Goal: Transaction & Acquisition: Book appointment/travel/reservation

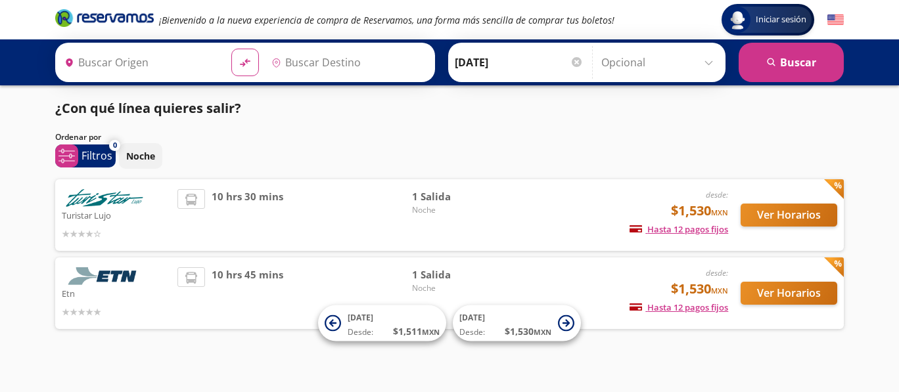
type input "Acapulco, [GEOGRAPHIC_DATA]"
type input "[GEOGRAPHIC_DATA], [GEOGRAPHIC_DATA]"
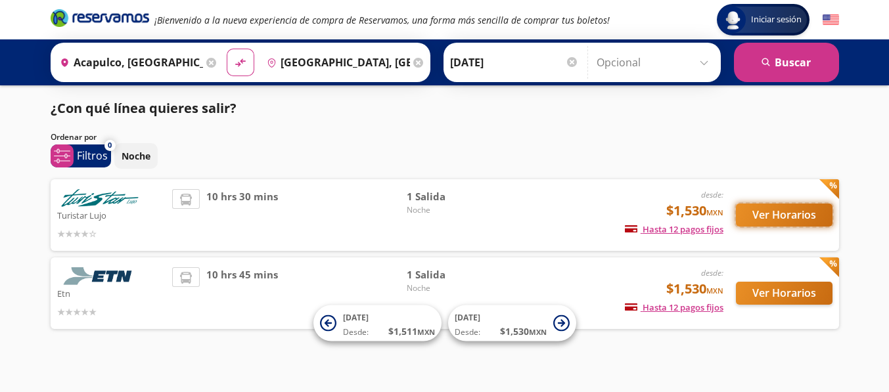
click at [770, 218] on button "Ver Horarios" at bounding box center [784, 215] width 97 height 23
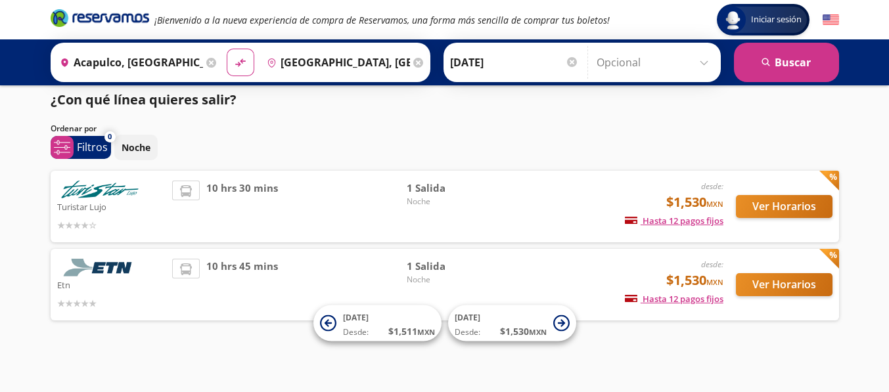
scroll to position [11, 0]
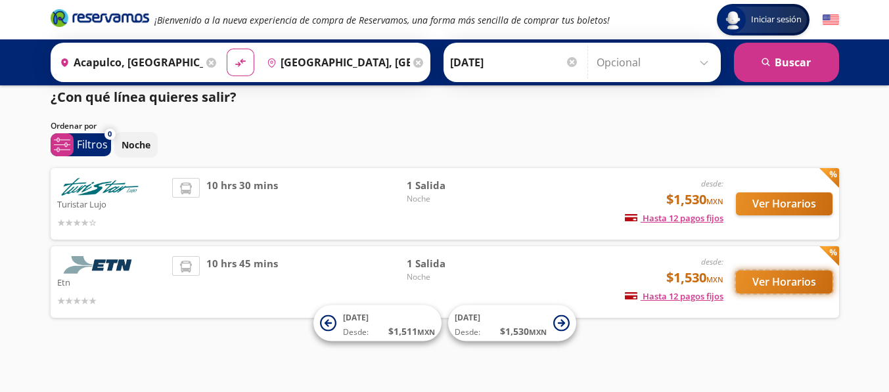
click at [791, 279] on button "Ver Horarios" at bounding box center [784, 282] width 97 height 23
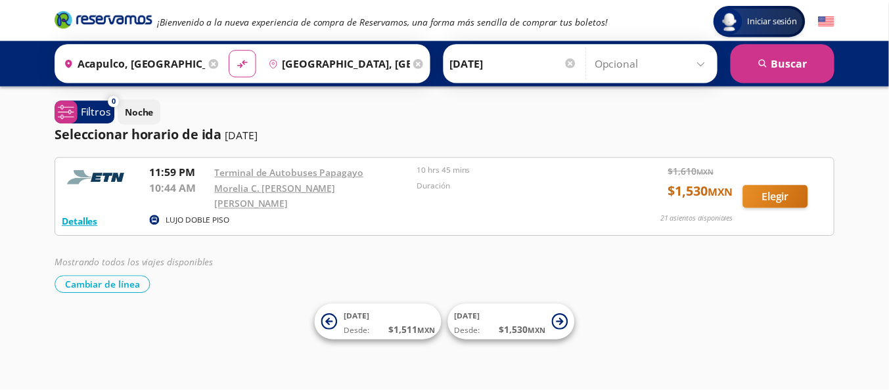
scroll to position [11, 0]
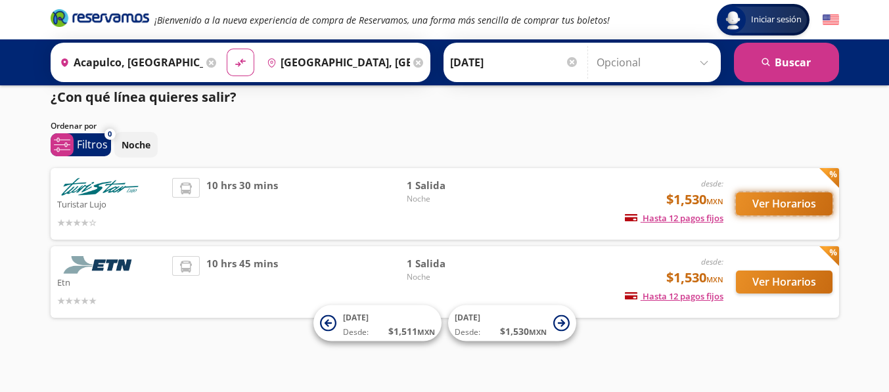
click at [776, 199] on button "Ver Horarios" at bounding box center [784, 204] width 97 height 23
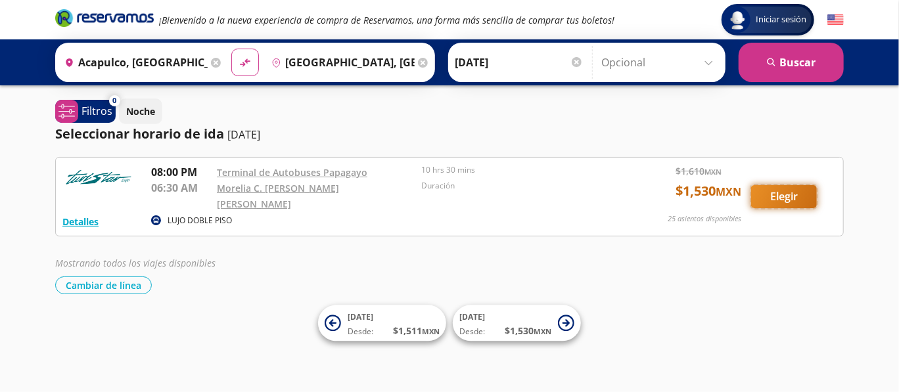
click at [778, 194] on button "Elegir" at bounding box center [784, 196] width 66 height 23
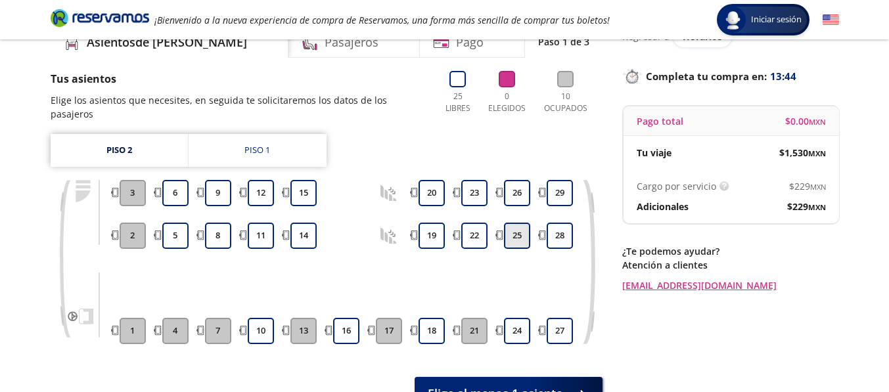
scroll to position [88, 0]
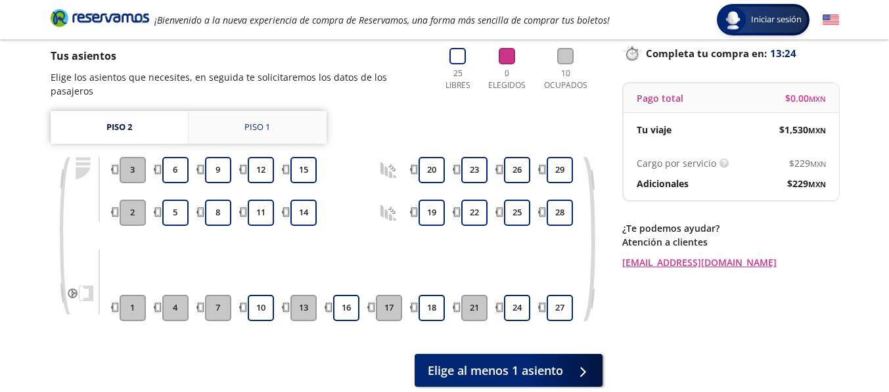
click at [273, 113] on link "Piso 1" at bounding box center [258, 127] width 138 height 33
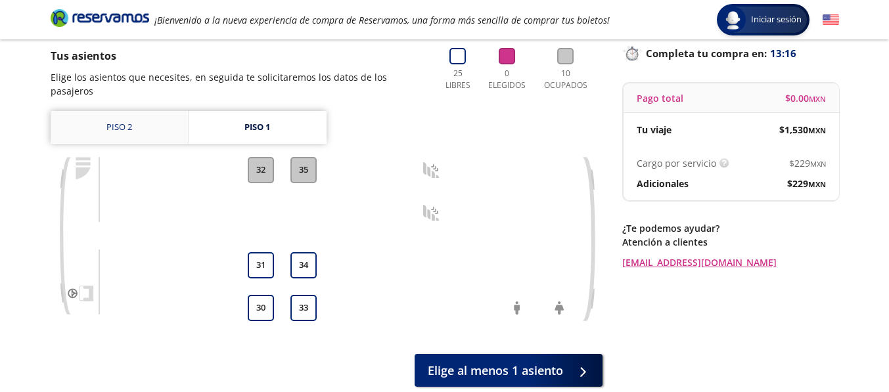
click at [108, 111] on link "Piso 2" at bounding box center [119, 127] width 137 height 33
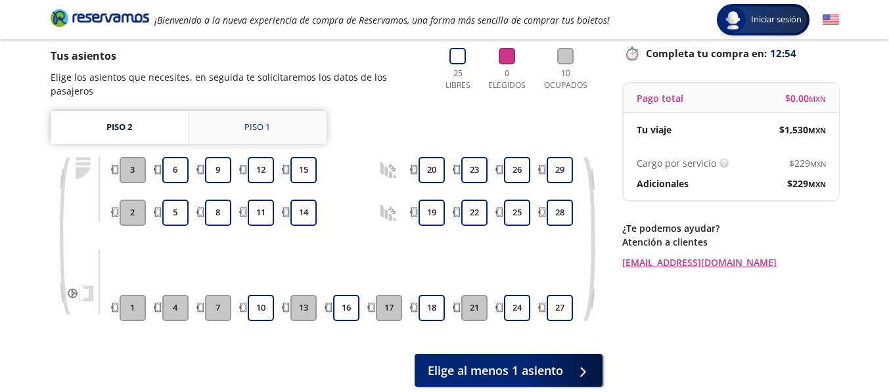
click at [267, 121] on div "Piso 1" at bounding box center [258, 127] width 26 height 13
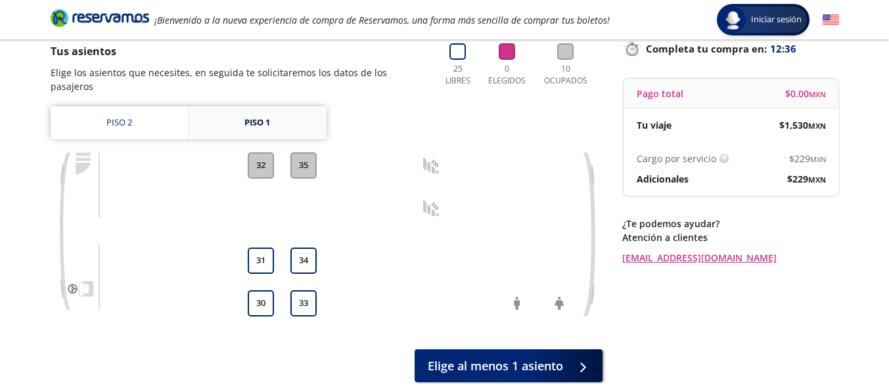
scroll to position [22, 0]
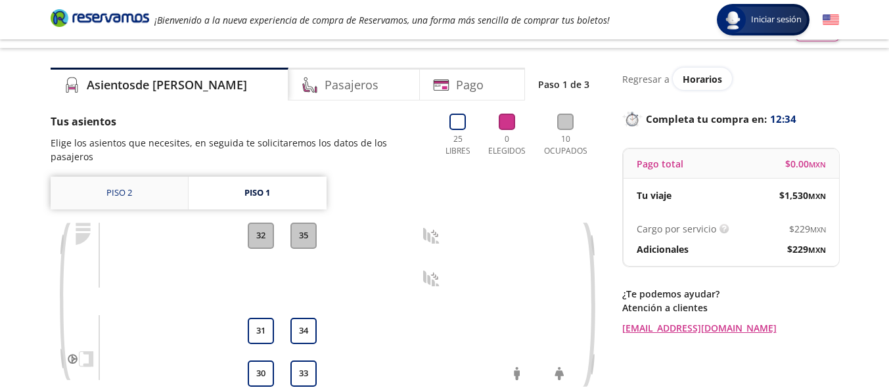
click at [108, 177] on link "Piso 2" at bounding box center [119, 193] width 137 height 33
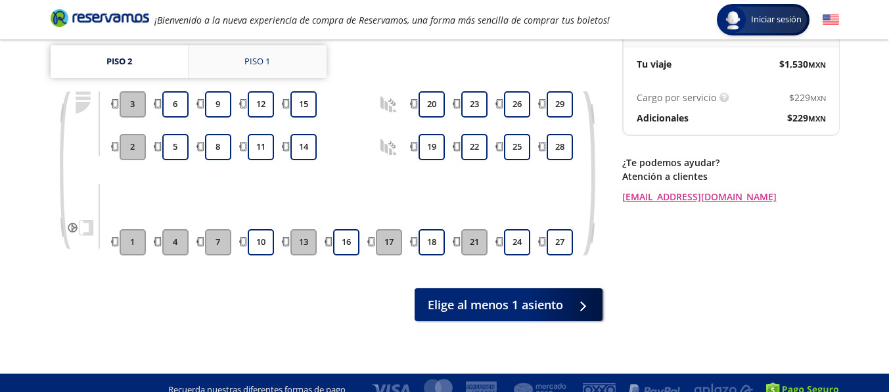
scroll to position [22, 0]
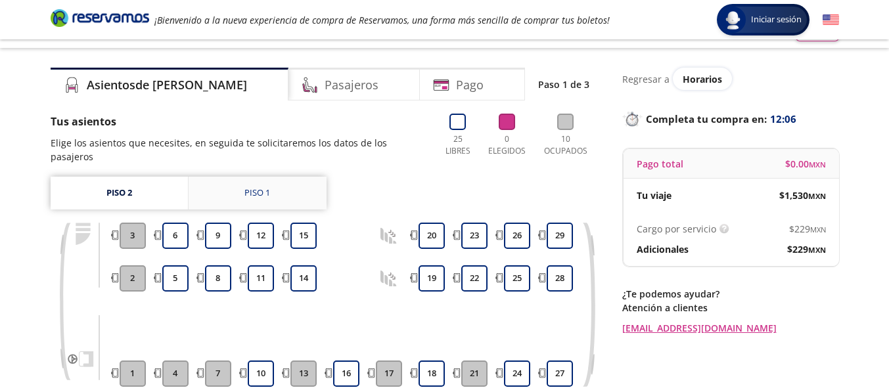
click at [270, 187] on div "Piso 1" at bounding box center [258, 193] width 26 height 13
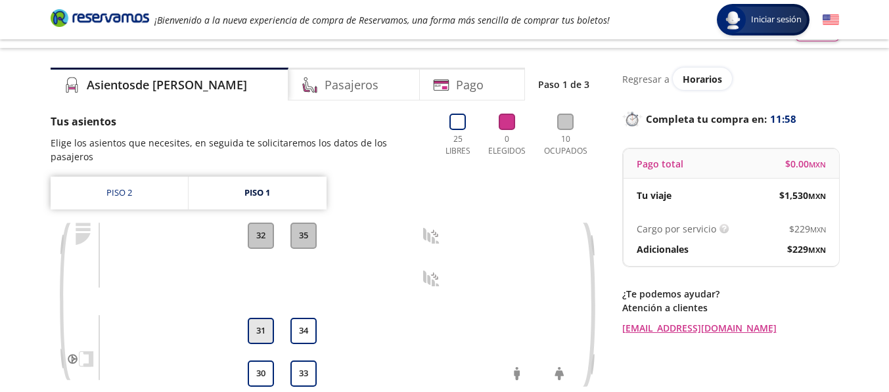
click at [258, 319] on button "31" at bounding box center [261, 331] width 26 height 26
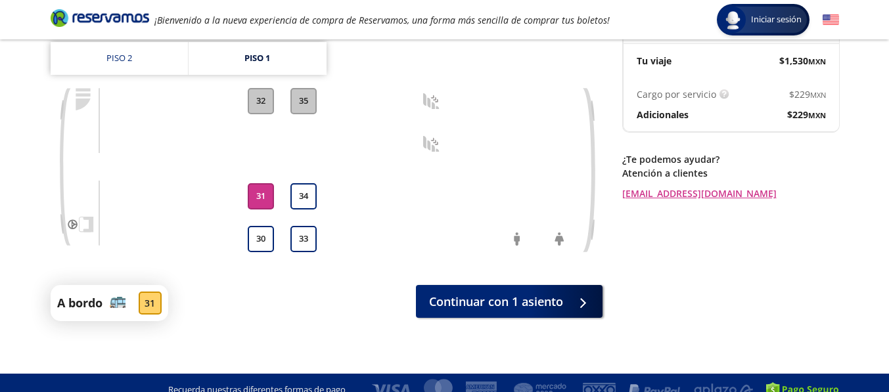
click at [255, 183] on button "31" at bounding box center [261, 196] width 26 height 26
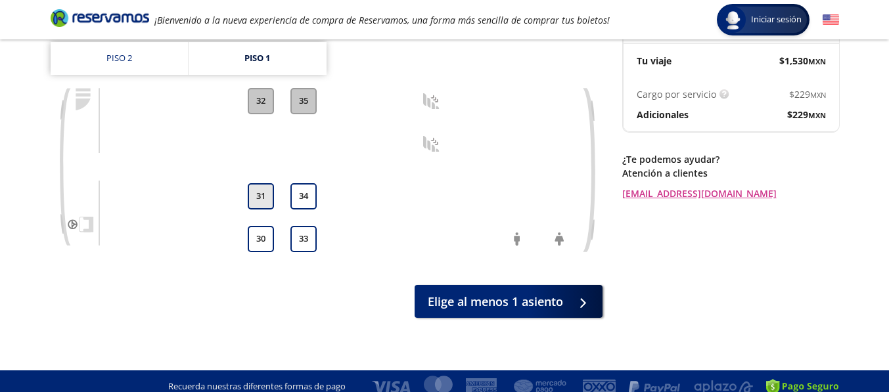
scroll to position [154, 0]
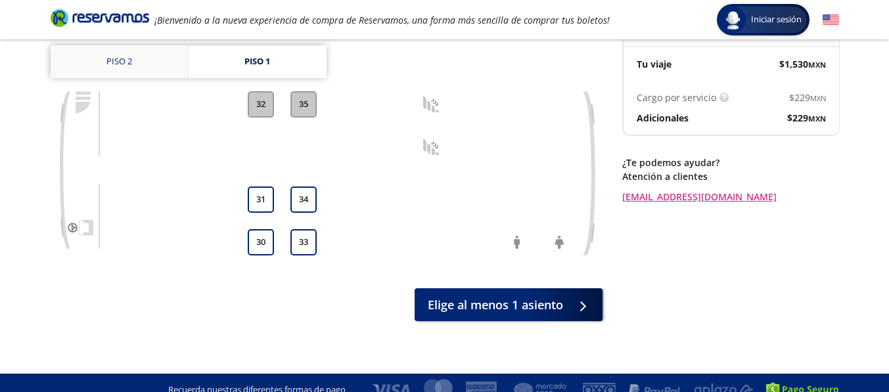
click at [128, 47] on link "Piso 2" at bounding box center [119, 61] width 137 height 33
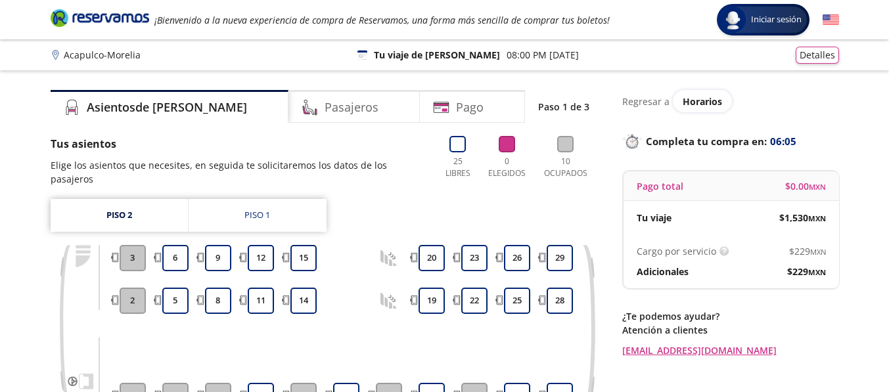
scroll to position [154, 0]
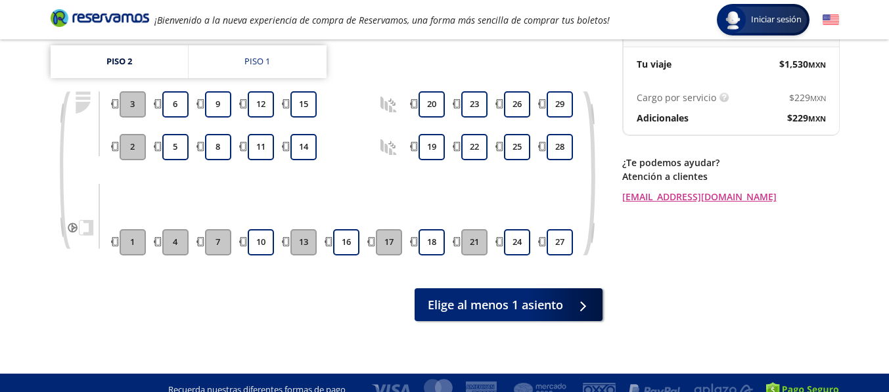
scroll to position [22, 0]
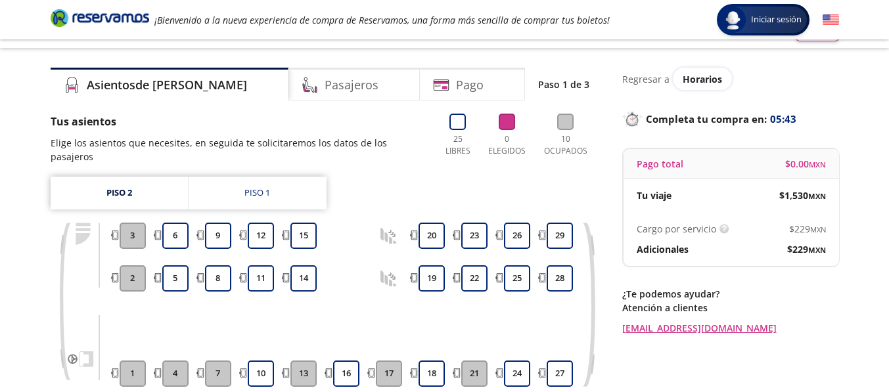
scroll to position [88, 0]
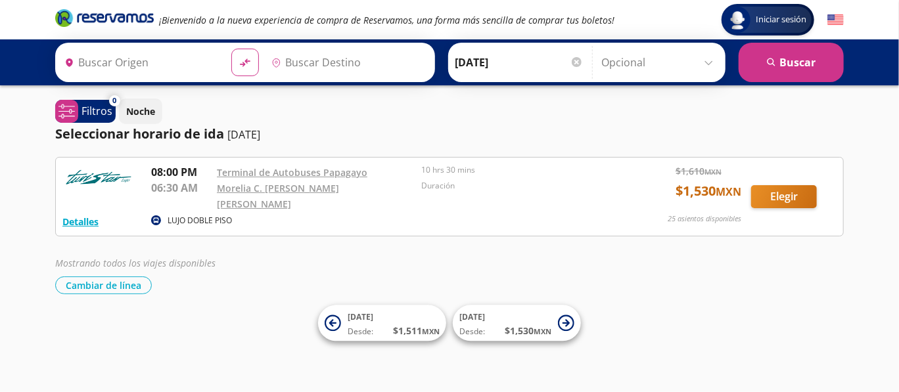
type input "[GEOGRAPHIC_DATA], [GEOGRAPHIC_DATA]"
type input "Acapulco, [GEOGRAPHIC_DATA]"
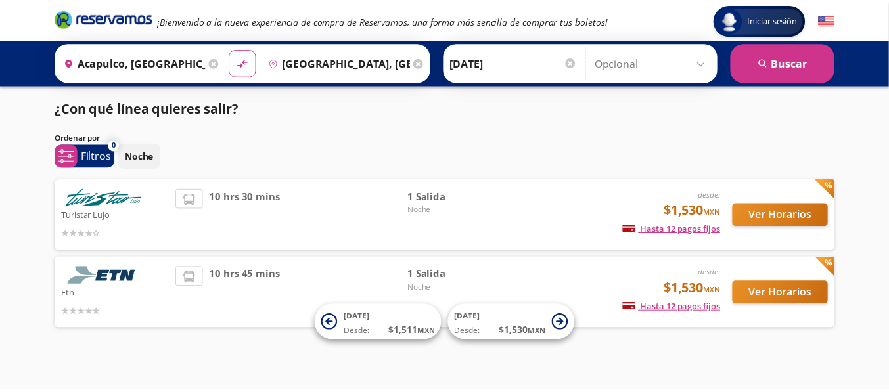
scroll to position [11, 0]
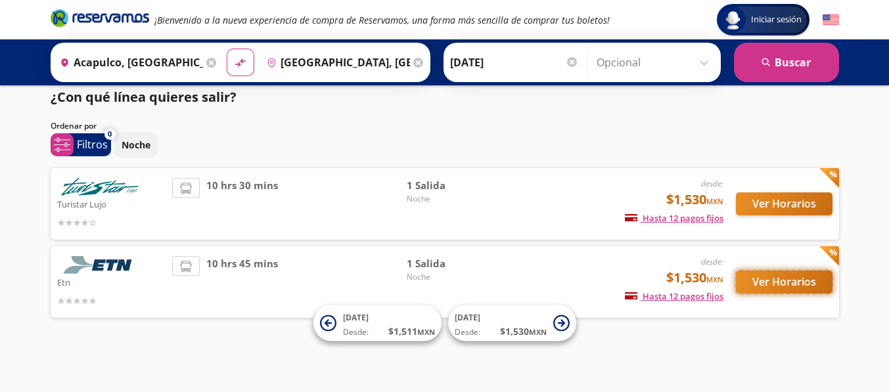
click at [757, 285] on button "Ver Horarios" at bounding box center [784, 282] width 97 height 23
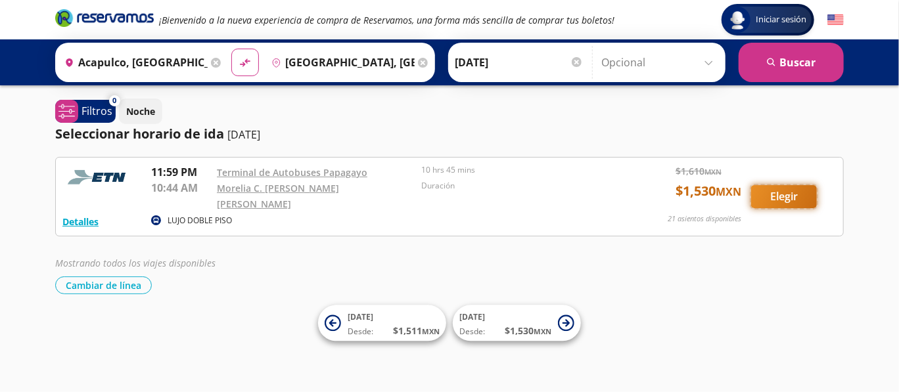
click at [791, 195] on button "Elegir" at bounding box center [784, 196] width 66 height 23
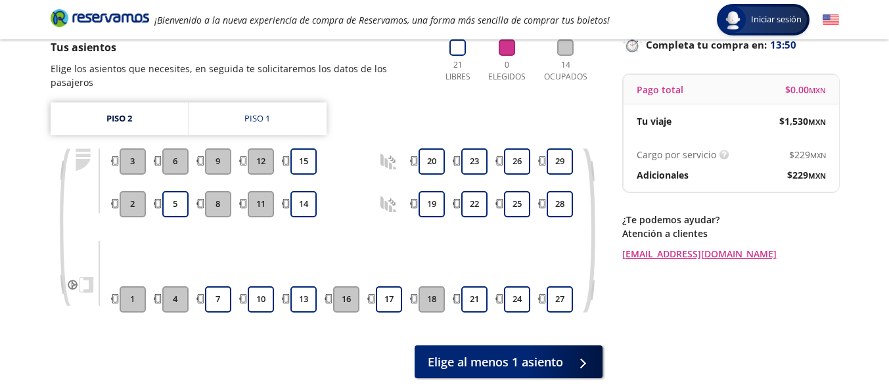
scroll to position [131, 0]
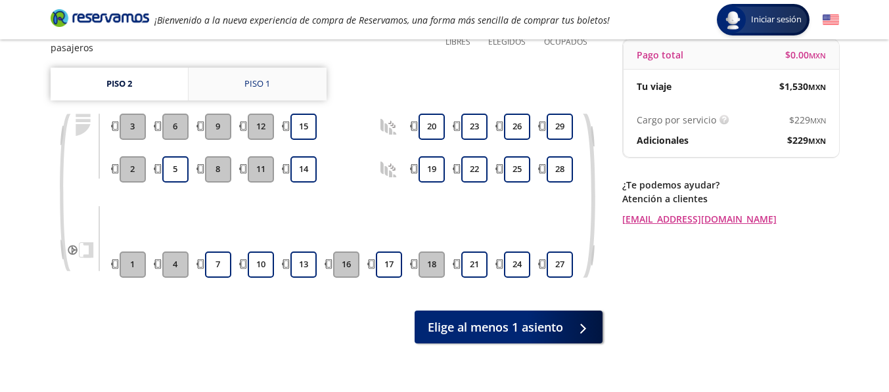
click at [252, 78] on div "Piso 1" at bounding box center [258, 84] width 26 height 13
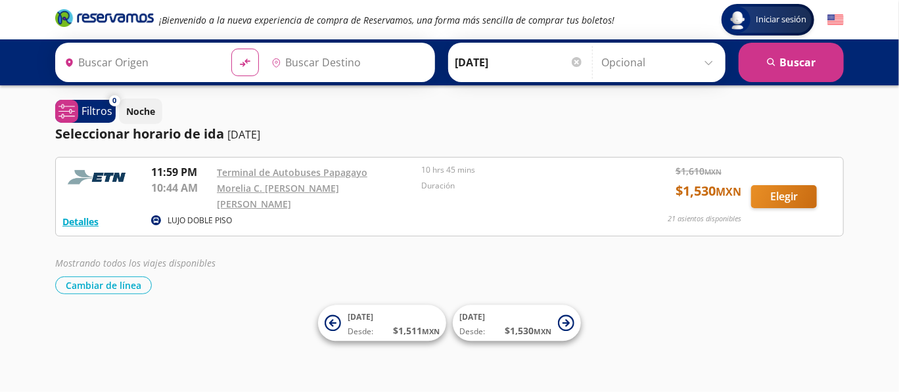
type input "Acapulco, [GEOGRAPHIC_DATA]"
type input "[GEOGRAPHIC_DATA], [GEOGRAPHIC_DATA]"
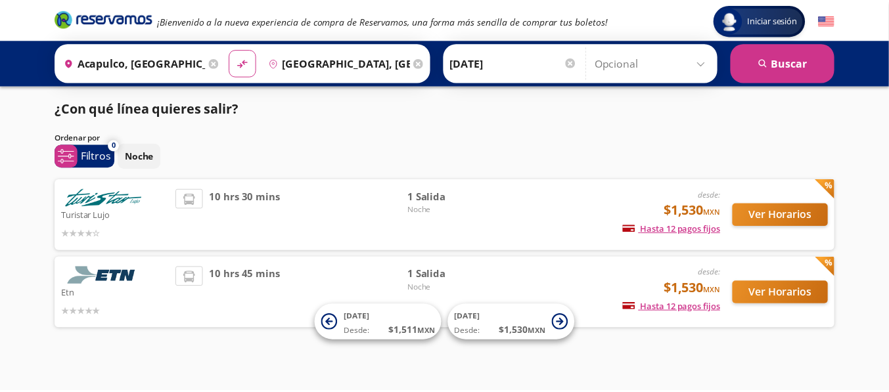
scroll to position [11, 0]
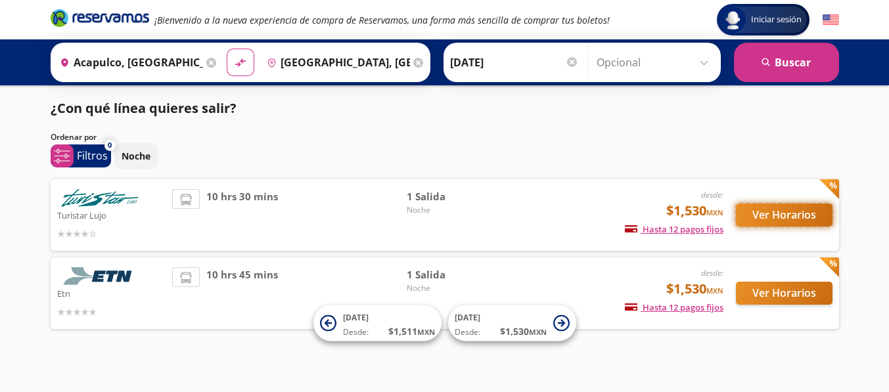
click at [781, 208] on button "Ver Horarios" at bounding box center [784, 215] width 97 height 23
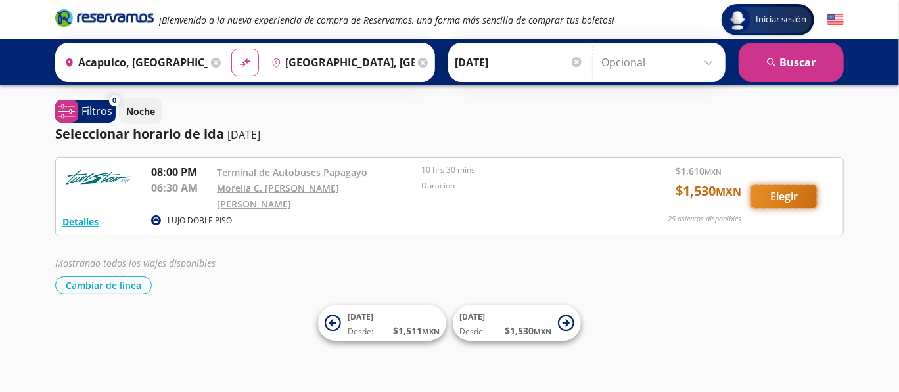
click at [776, 188] on button "Elegir" at bounding box center [784, 196] width 66 height 23
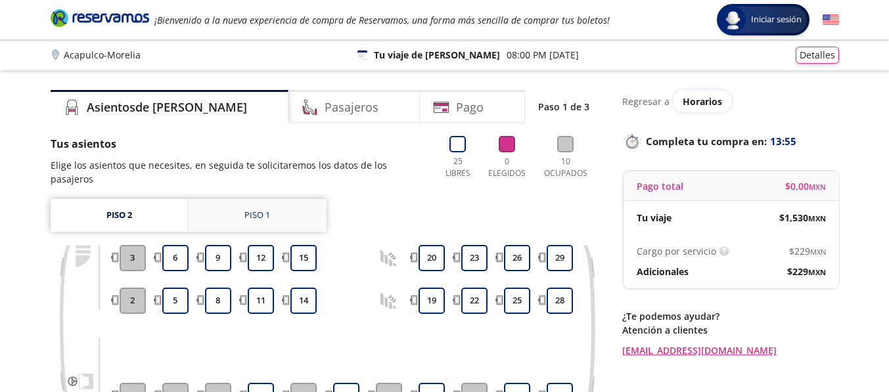
click at [260, 209] on div "Piso 1" at bounding box center [258, 215] width 26 height 13
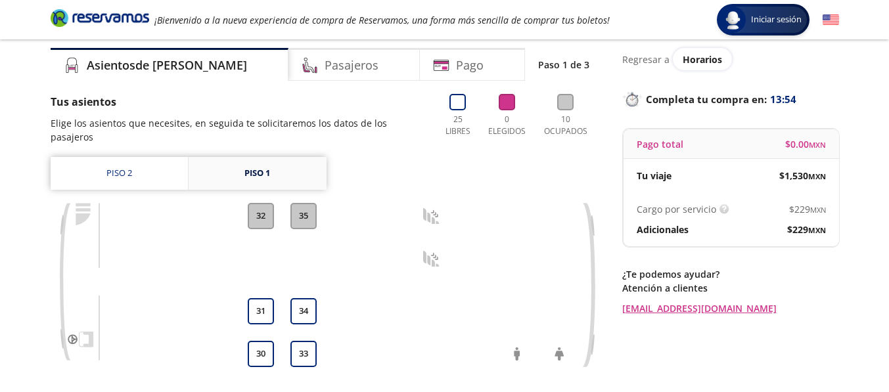
scroll to position [66, 0]
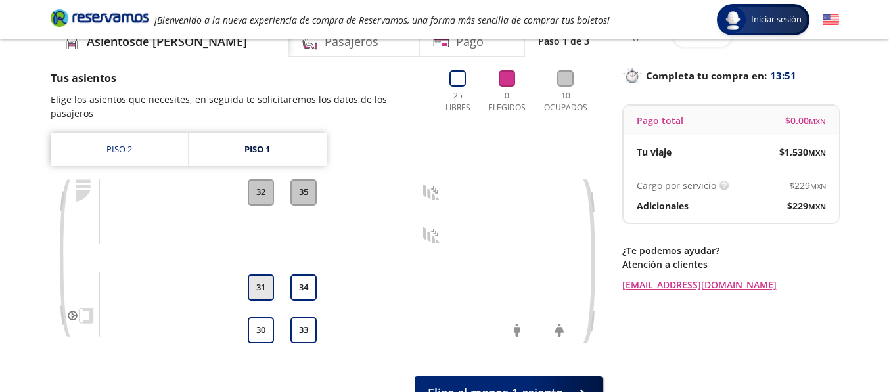
click at [267, 275] on button "31" at bounding box center [261, 288] width 26 height 26
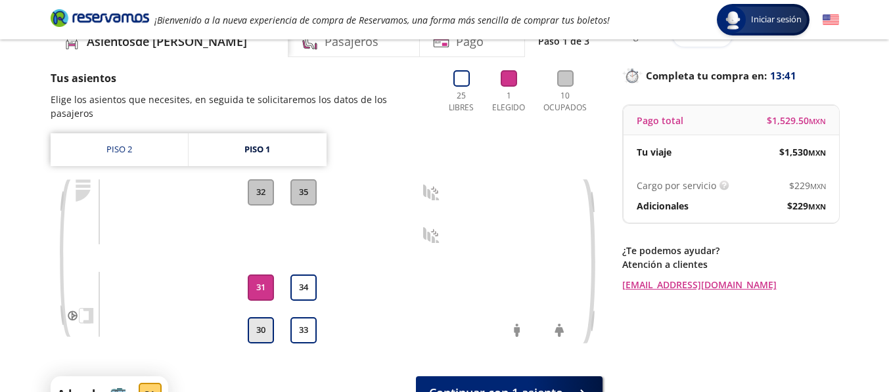
click at [262, 318] on button "30" at bounding box center [261, 331] width 26 height 26
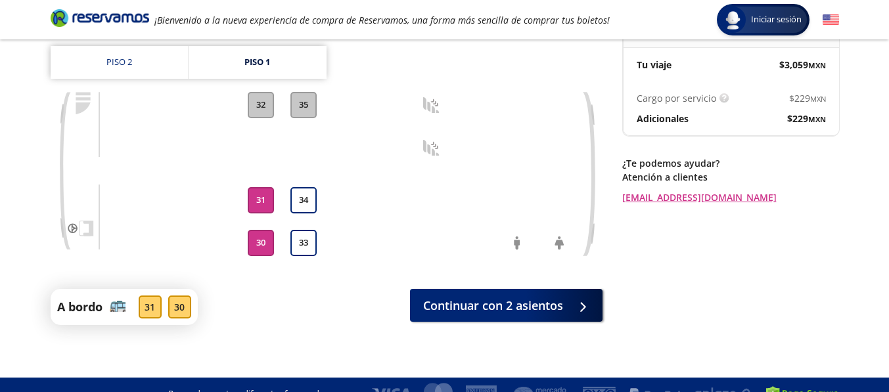
scroll to position [157, 0]
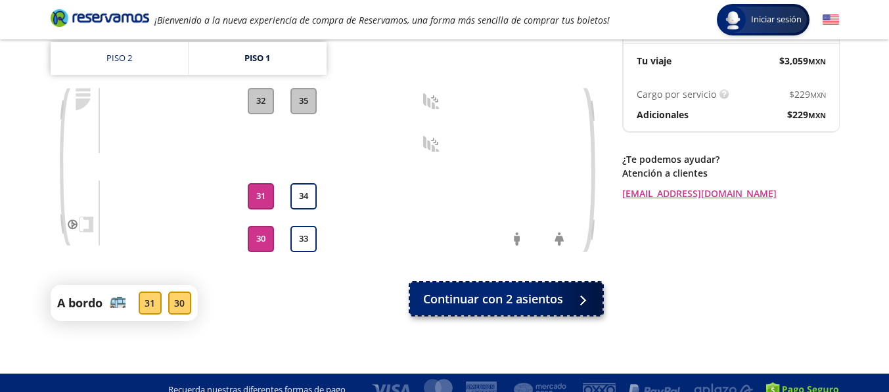
click at [471, 291] on span "Continuar con 2 asientos" at bounding box center [493, 300] width 140 height 18
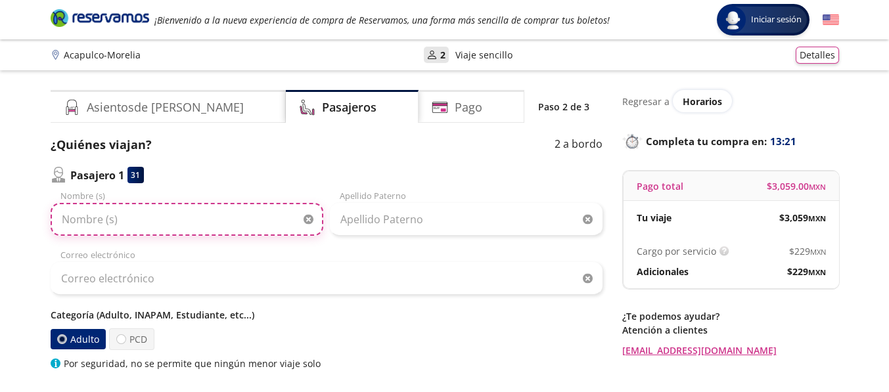
click at [189, 223] on input "Nombre (s)" at bounding box center [187, 219] width 273 height 33
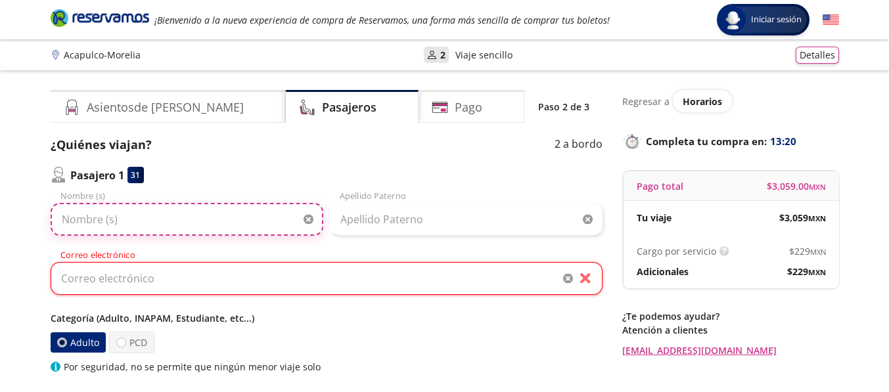
type input "a"
type input "[PERSON_NAME]"
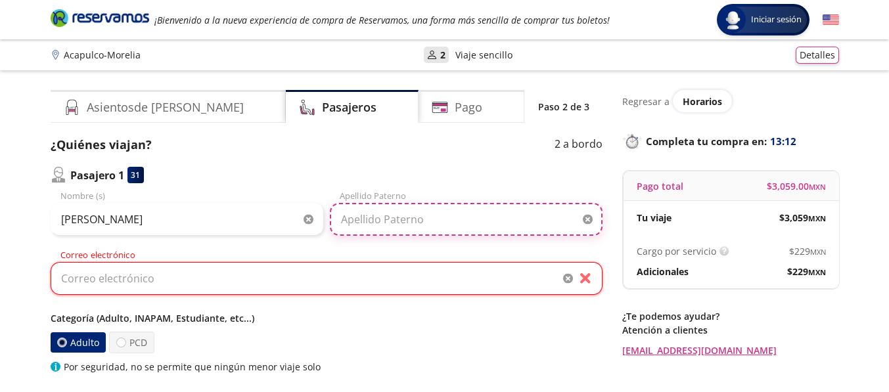
click at [373, 218] on input "Apellido Paterno" at bounding box center [466, 219] width 273 height 33
type input "[PERSON_NAME]"
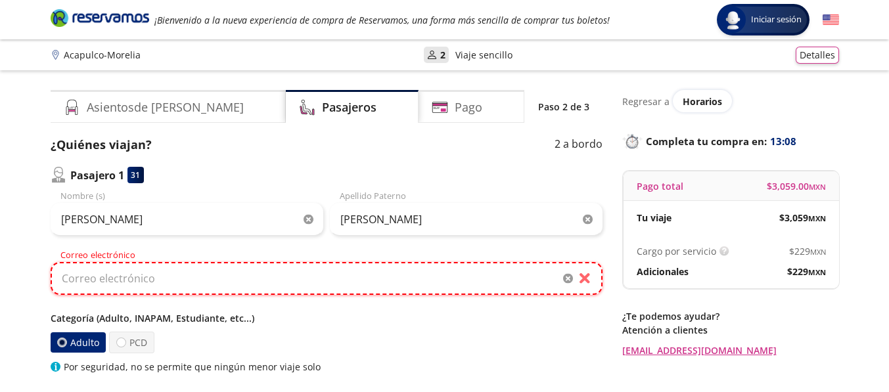
click at [374, 271] on input "Correo electrónico" at bounding box center [327, 278] width 552 height 33
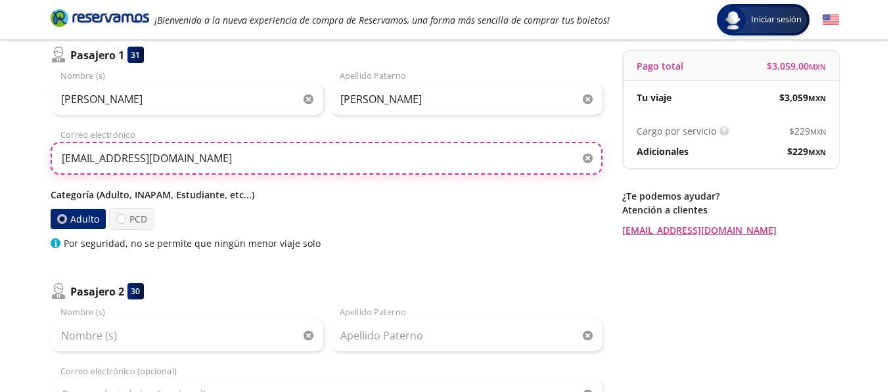
scroll to position [131, 0]
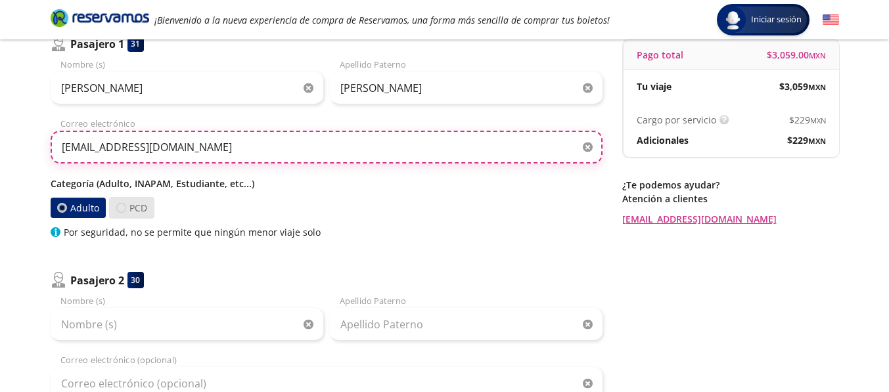
type input "[EMAIL_ADDRESS][DOMAIN_NAME]"
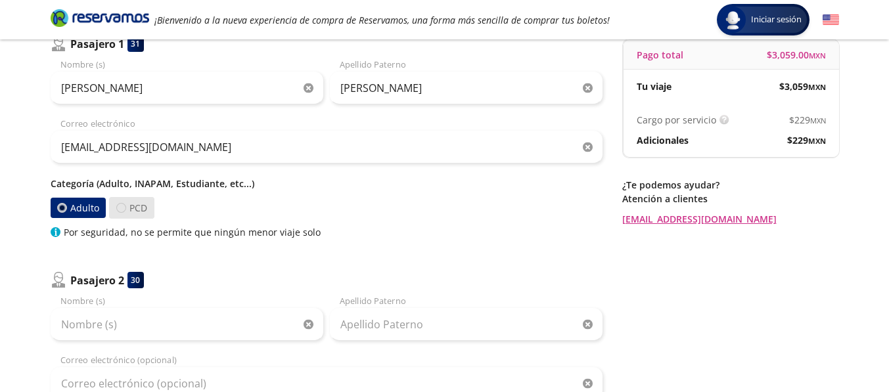
click at [124, 208] on div at bounding box center [121, 208] width 10 height 10
click at [124, 208] on input "PCD" at bounding box center [121, 208] width 9 height 9
radio input "true"
click at [124, 208] on div at bounding box center [121, 208] width 10 height 10
click at [124, 208] on input "PCD" at bounding box center [121, 208] width 9 height 9
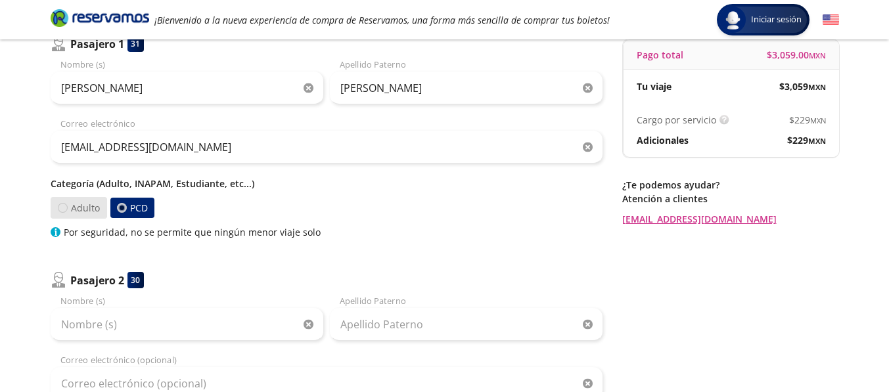
click at [58, 207] on div at bounding box center [63, 208] width 10 height 10
click at [59, 207] on input "Adulto" at bounding box center [63, 208] width 9 height 9
radio input "true"
radio input "false"
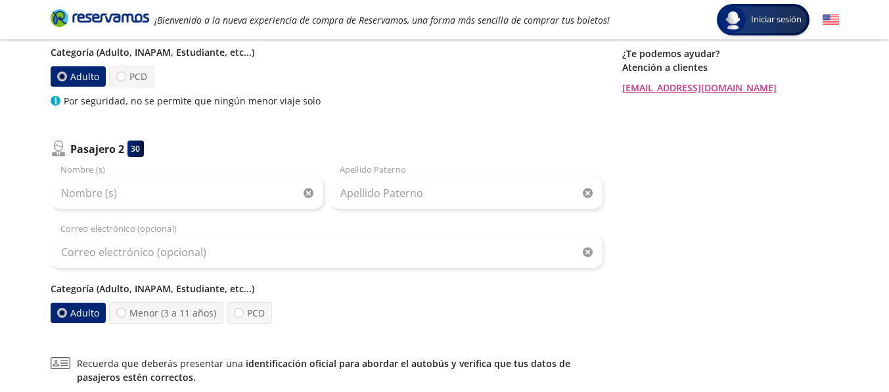
scroll to position [263, 0]
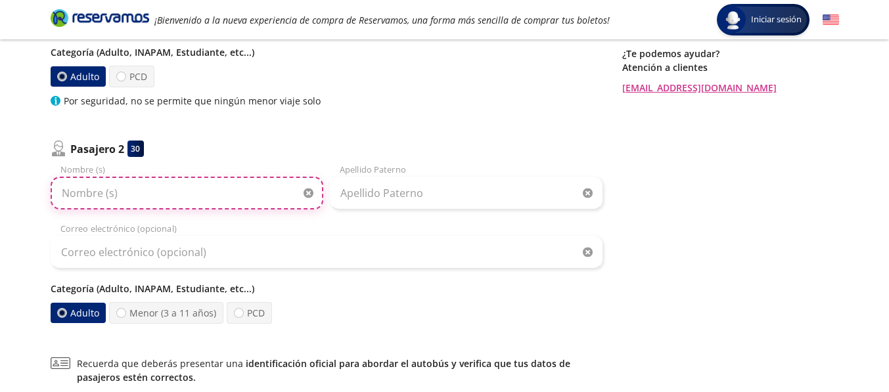
click at [162, 199] on input "Nombre (s)" at bounding box center [187, 193] width 273 height 33
type input "e"
type input "[PERSON_NAME]"
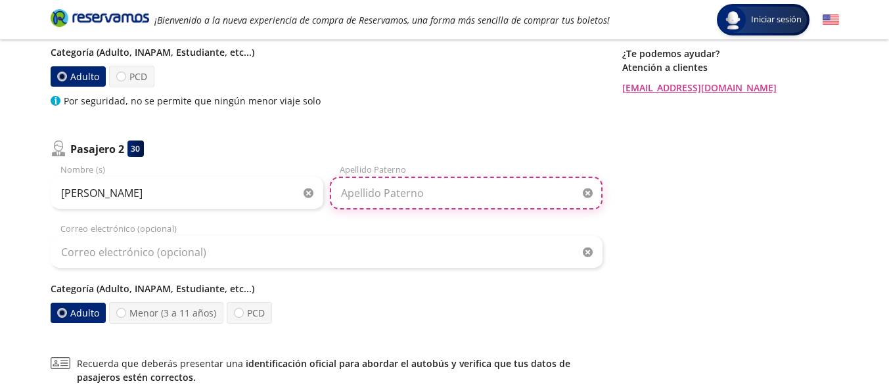
click at [348, 198] on input "Apellido Paterno" at bounding box center [466, 193] width 273 height 33
type input "[PERSON_NAME]"
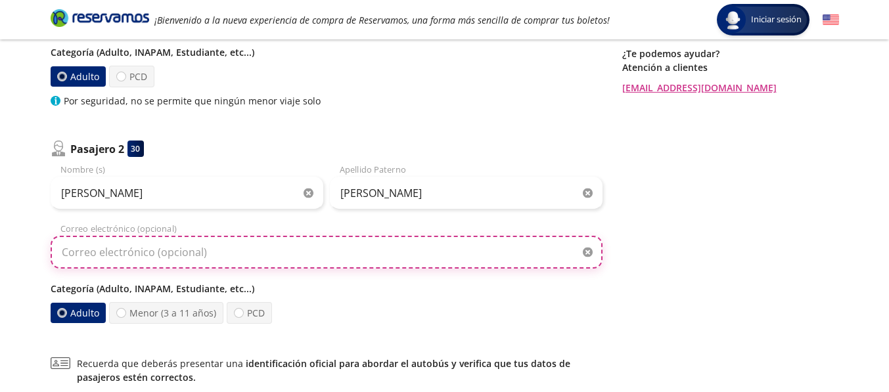
click at [258, 263] on input "Correo electrónico (opcional)" at bounding box center [327, 252] width 552 height 33
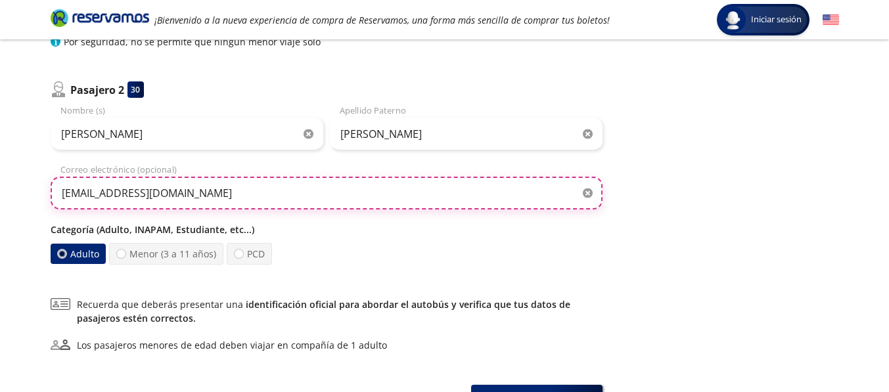
scroll to position [394, 0]
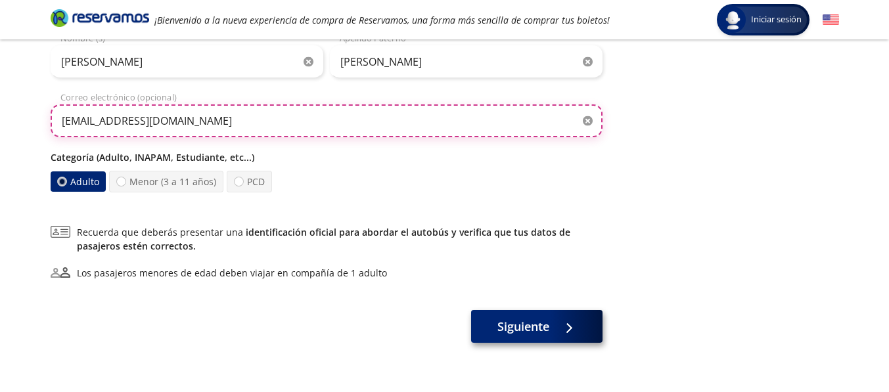
type input "[EMAIL_ADDRESS][DOMAIN_NAME]"
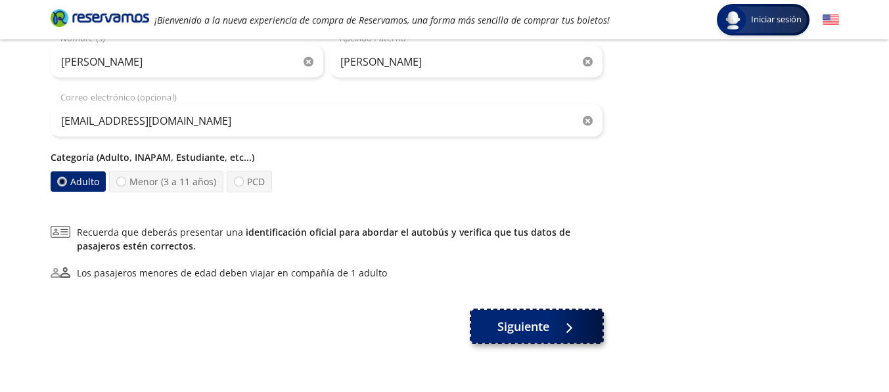
click at [536, 334] on span "Siguiente" at bounding box center [524, 327] width 52 height 18
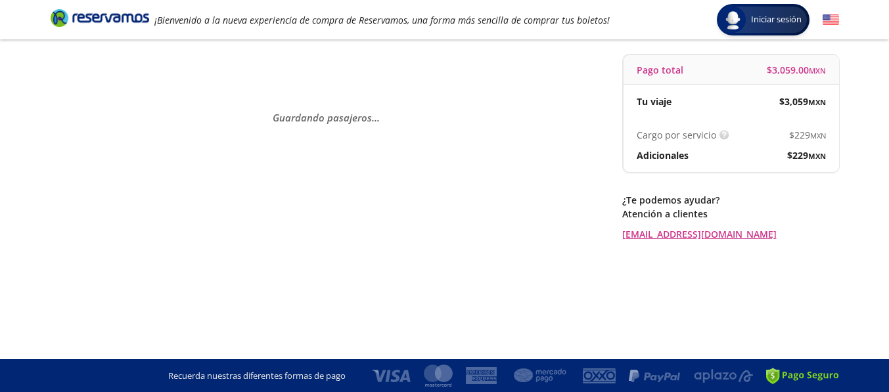
scroll to position [0, 0]
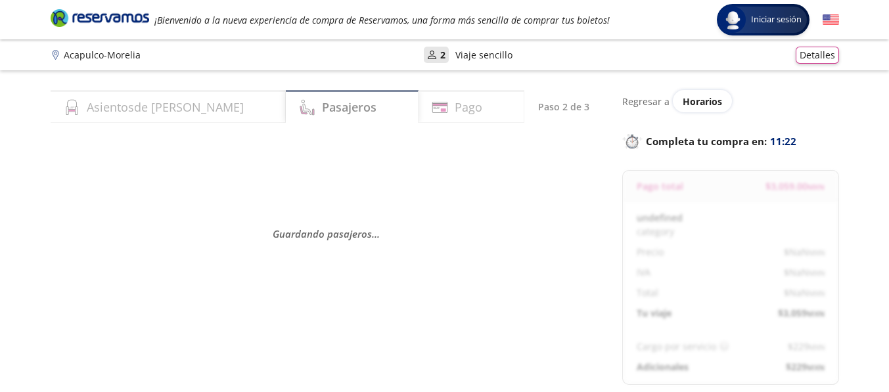
select select "MX"
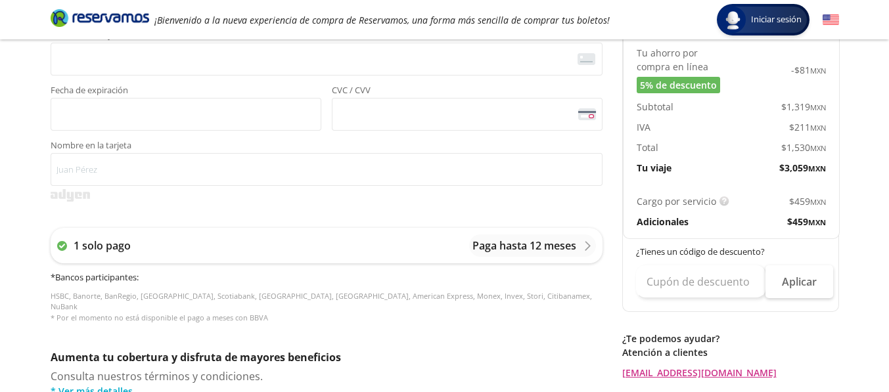
scroll to position [460, 0]
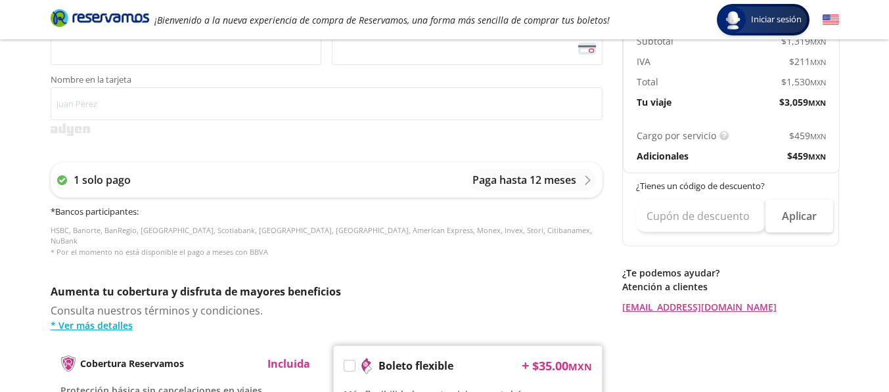
click at [712, 186] on p "¿Tienes un código de descuento?" at bounding box center [731, 186] width 191 height 13
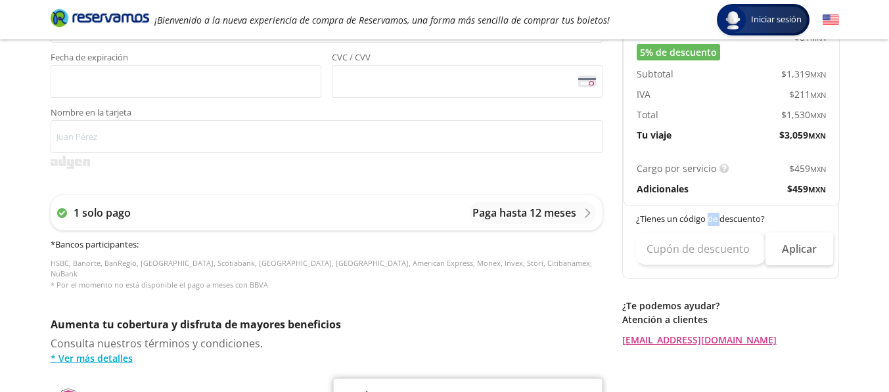
scroll to position [526, 0]
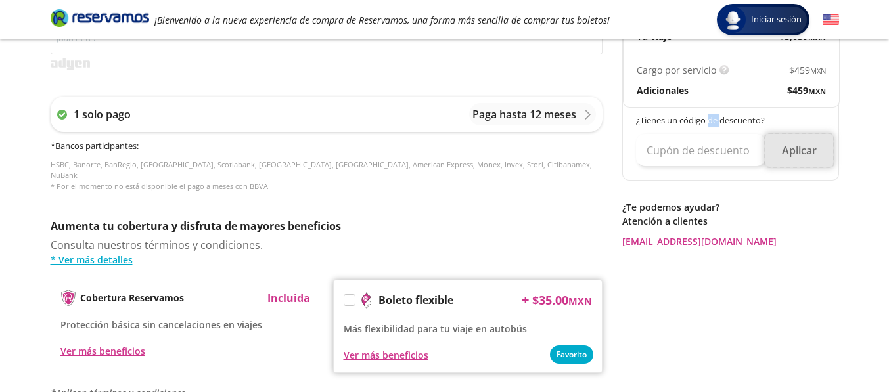
click at [805, 149] on button "Aplicar" at bounding box center [800, 150] width 68 height 33
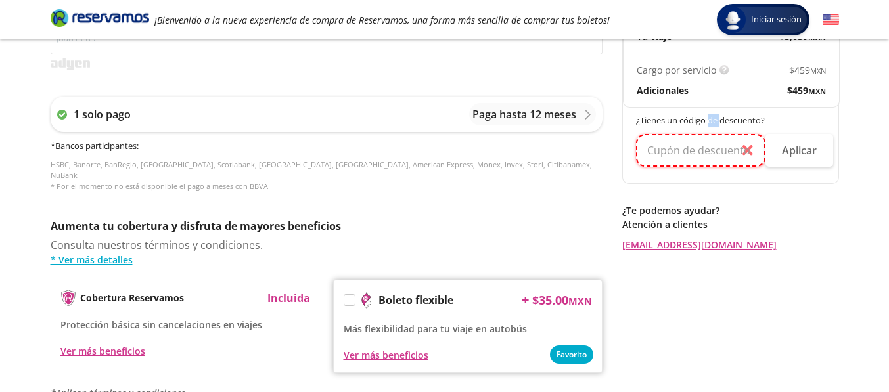
click at [715, 152] on input "text" at bounding box center [701, 150] width 130 height 33
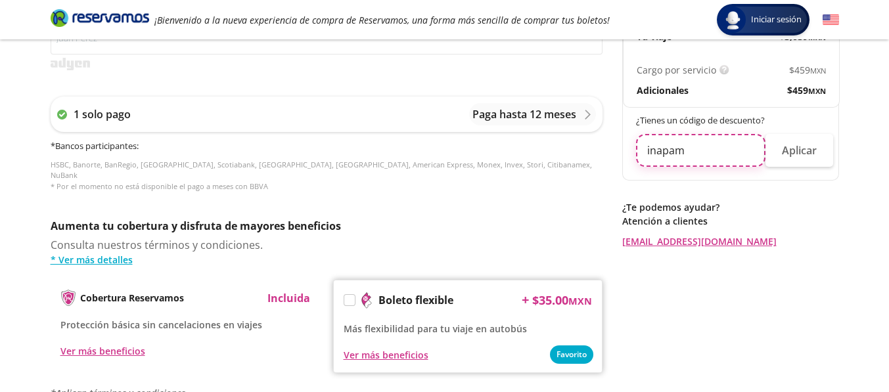
type input "inapam"
click button "Aplicar" at bounding box center [800, 150] width 68 height 33
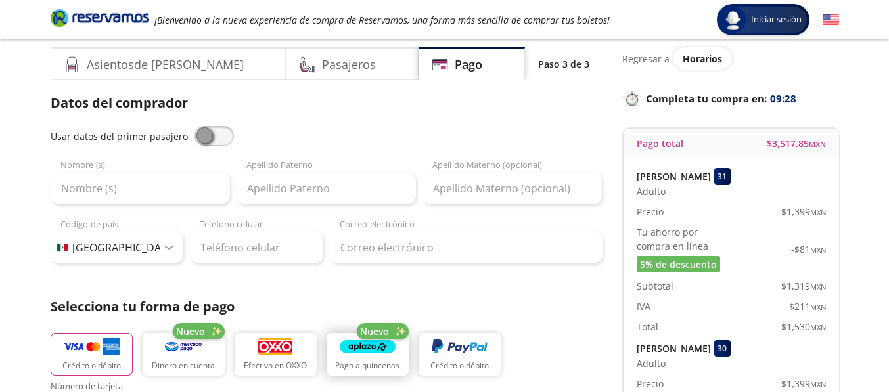
scroll to position [0, 0]
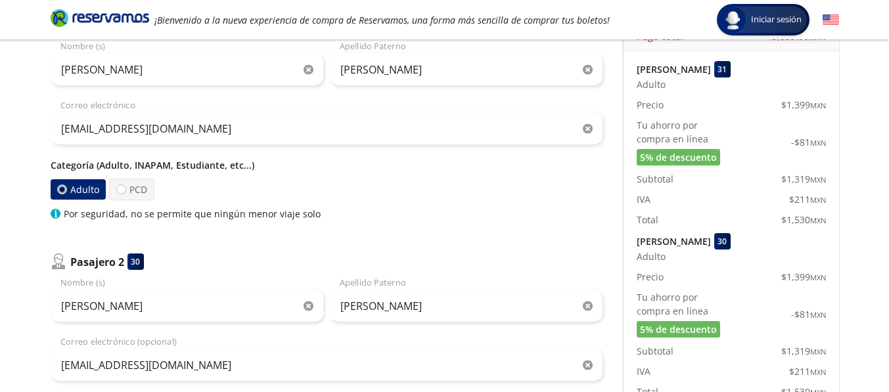
scroll to position [37, 0]
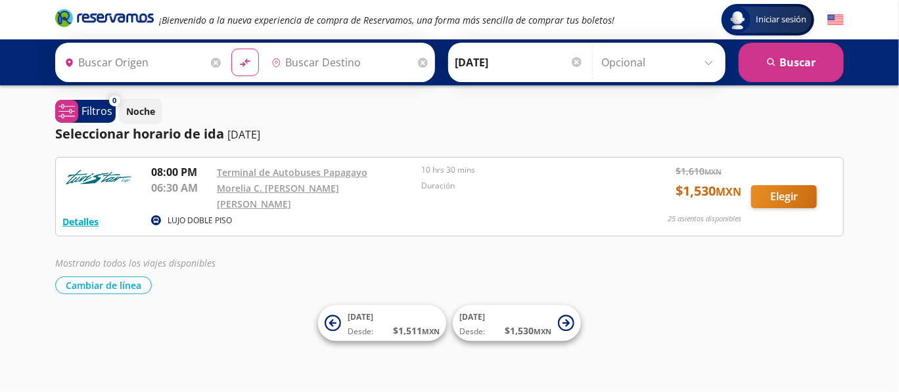
type input "Acapulco, [GEOGRAPHIC_DATA]"
type input "[GEOGRAPHIC_DATA], [GEOGRAPHIC_DATA]"
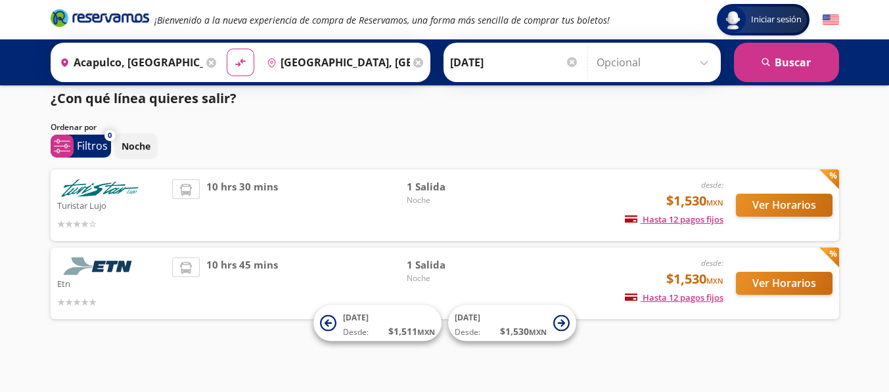
scroll to position [11, 0]
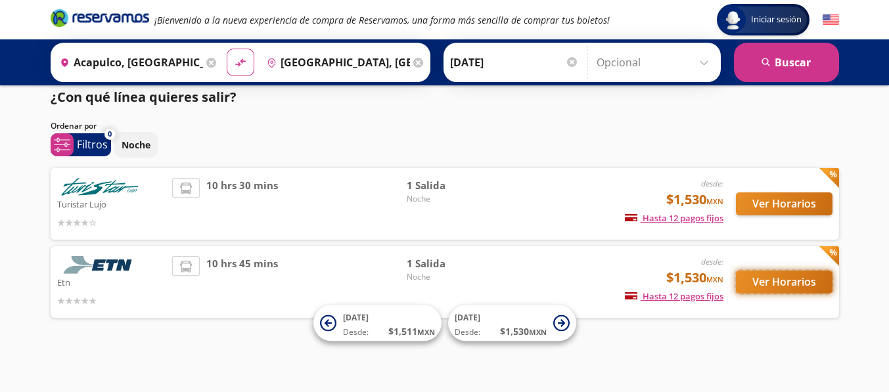
click at [795, 286] on button "Ver Horarios" at bounding box center [784, 282] width 97 height 23
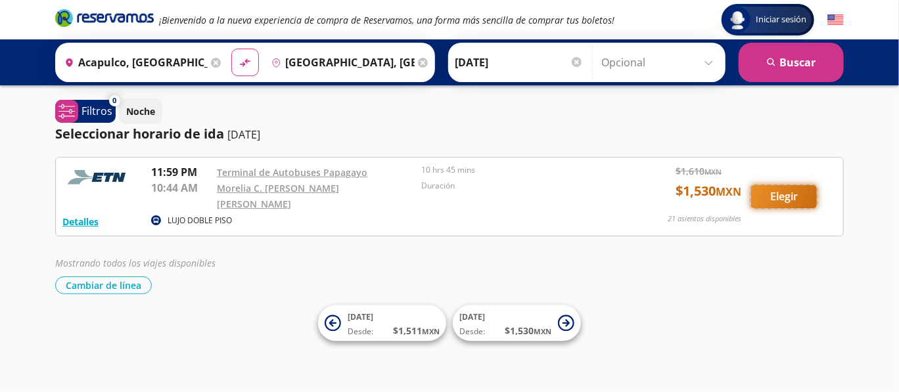
click at [772, 193] on button "Elegir" at bounding box center [784, 196] width 66 height 23
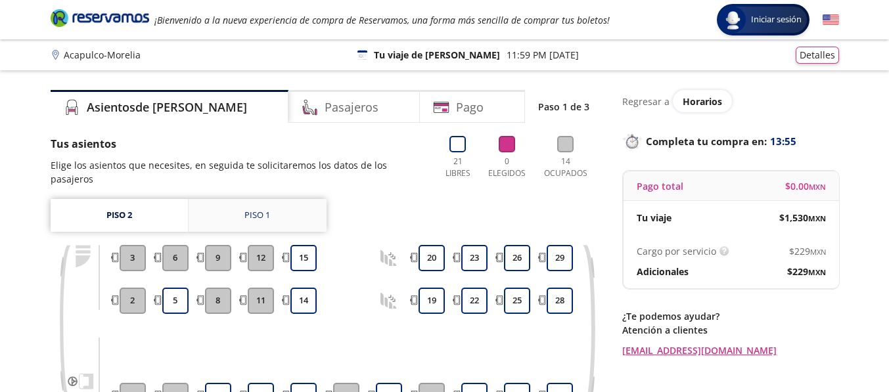
click at [262, 209] on div "Piso 1" at bounding box center [258, 215] width 26 height 13
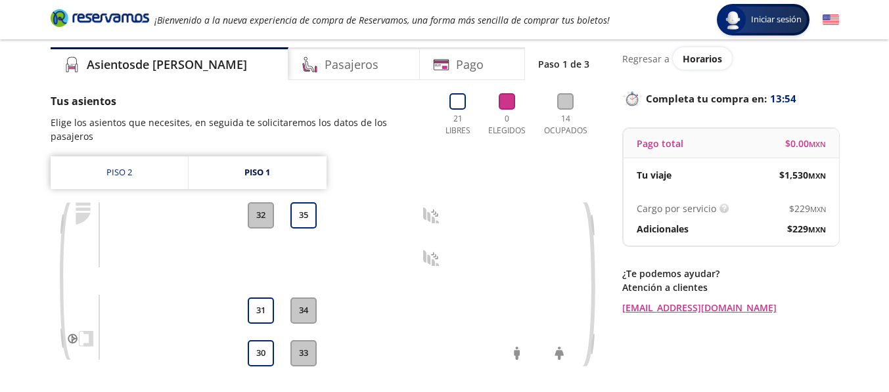
scroll to position [66, 0]
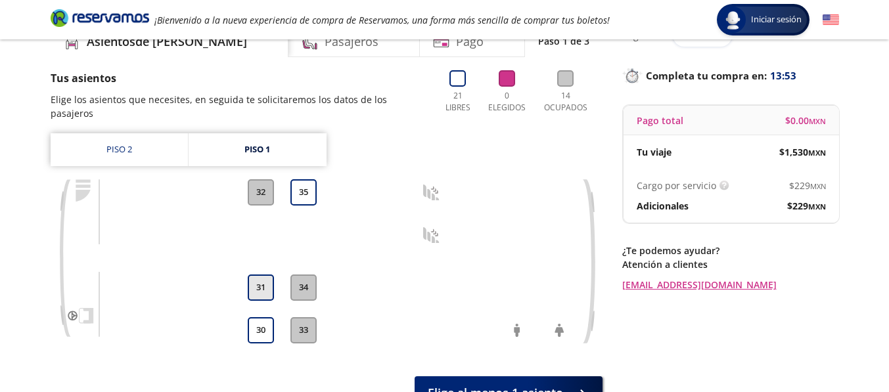
click at [255, 275] on button "31" at bounding box center [261, 288] width 26 height 26
click at [262, 320] on button "30" at bounding box center [261, 331] width 26 height 26
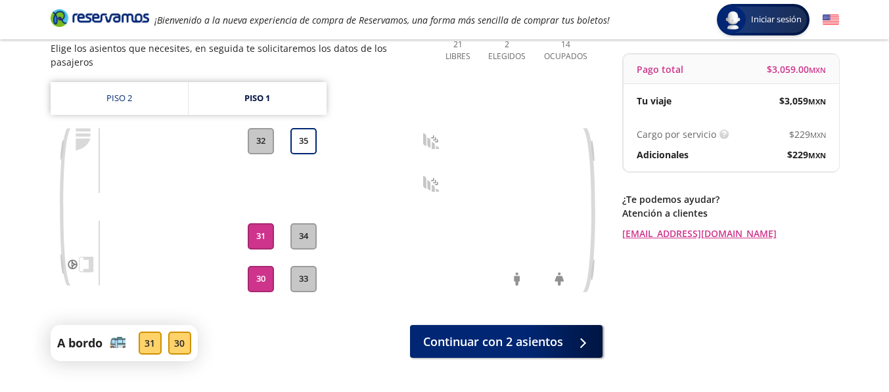
scroll to position [157, 0]
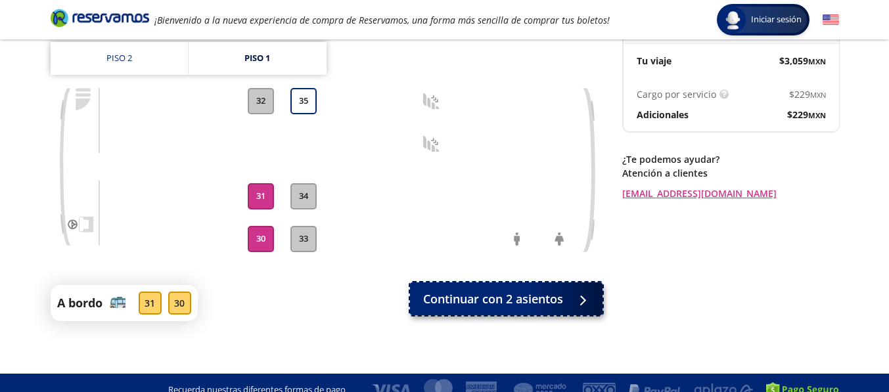
click at [463, 291] on span "Continuar con 2 asientos" at bounding box center [493, 300] width 140 height 18
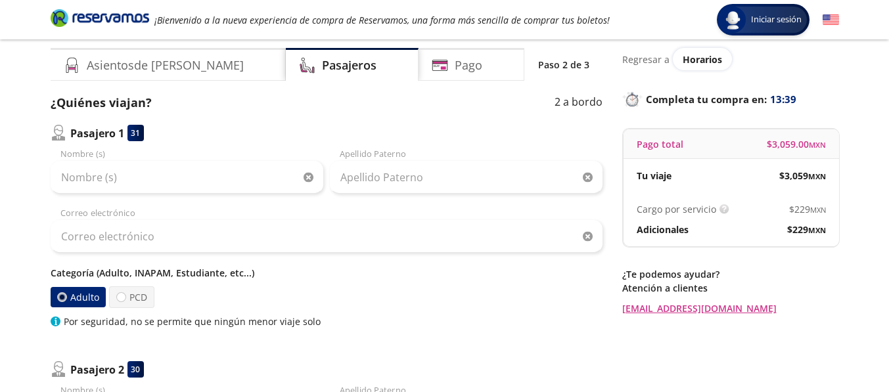
scroll to position [66, 0]
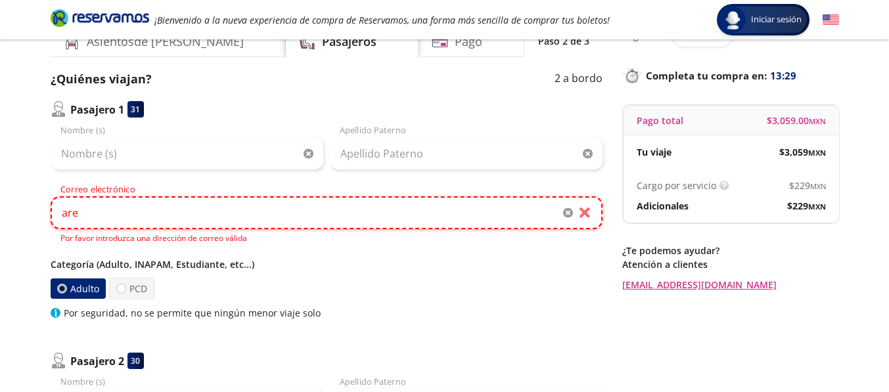
type input "[EMAIL_ADDRESS][DOMAIN_NAME]"
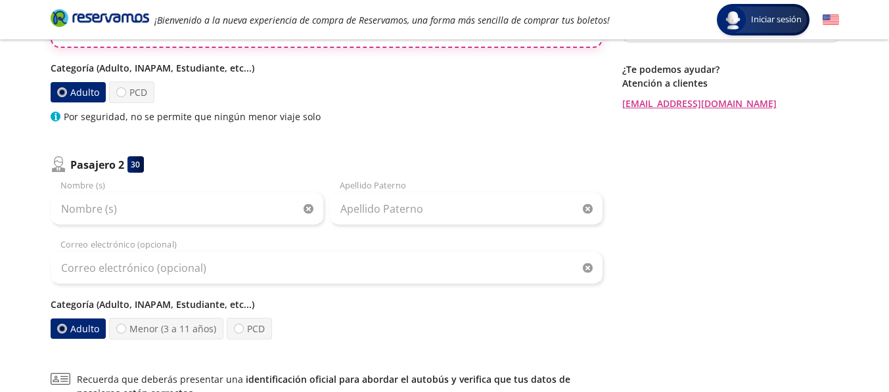
scroll to position [263, 0]
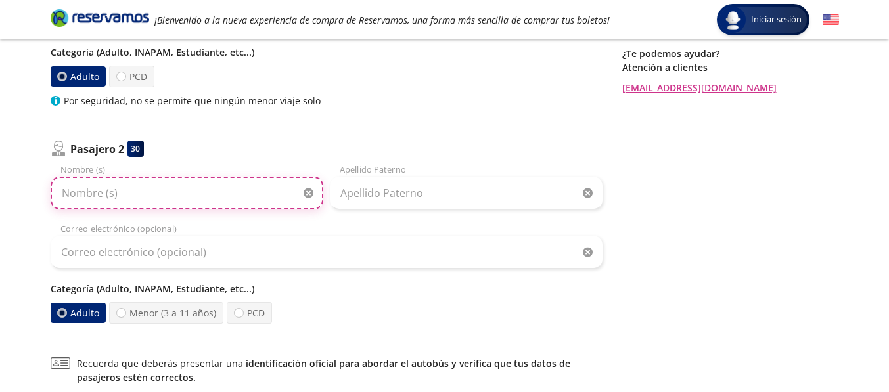
click at [176, 195] on input "Nombre (s)" at bounding box center [187, 193] width 273 height 33
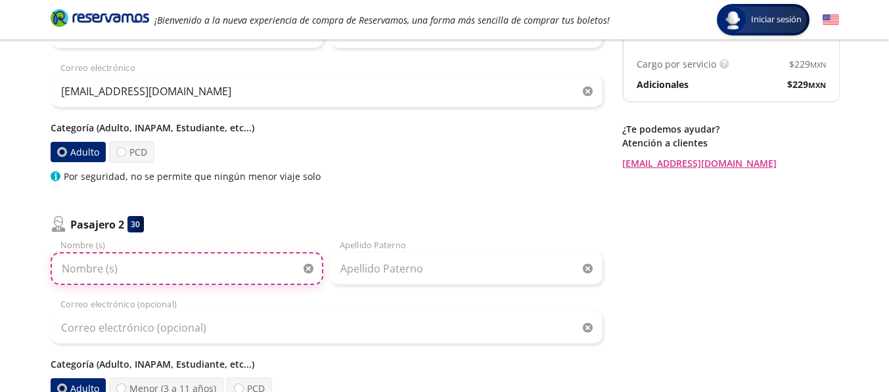
scroll to position [66, 0]
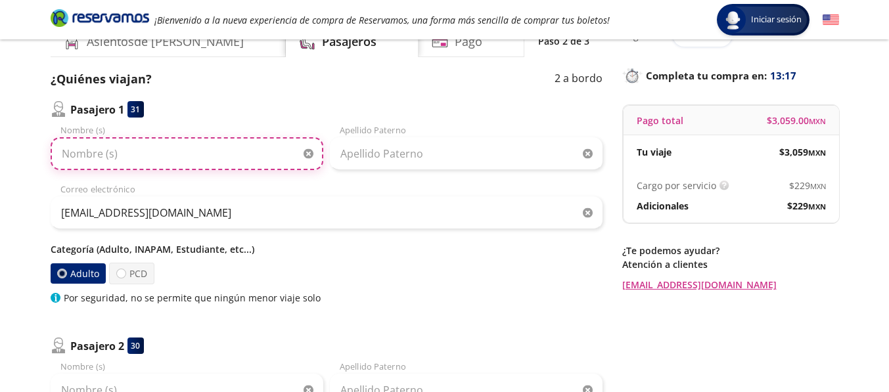
click at [176, 159] on input "Nombre (s)" at bounding box center [187, 153] width 273 height 33
type input "[PERSON_NAME]"
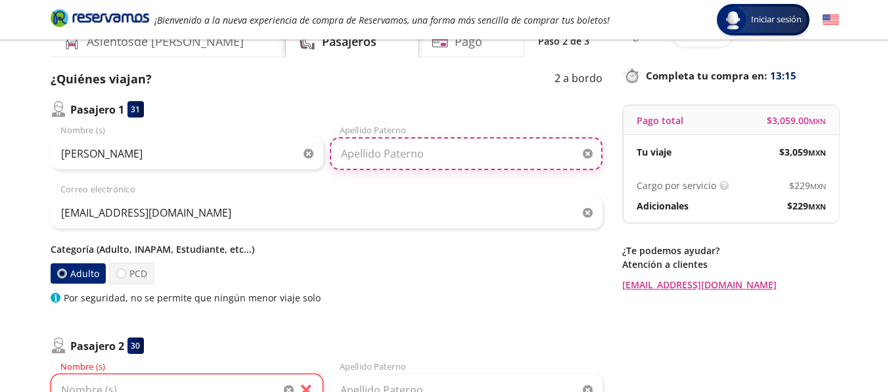
click at [351, 152] on input "Apellido Paterno" at bounding box center [466, 153] width 273 height 33
type input "[PERSON_NAME]"
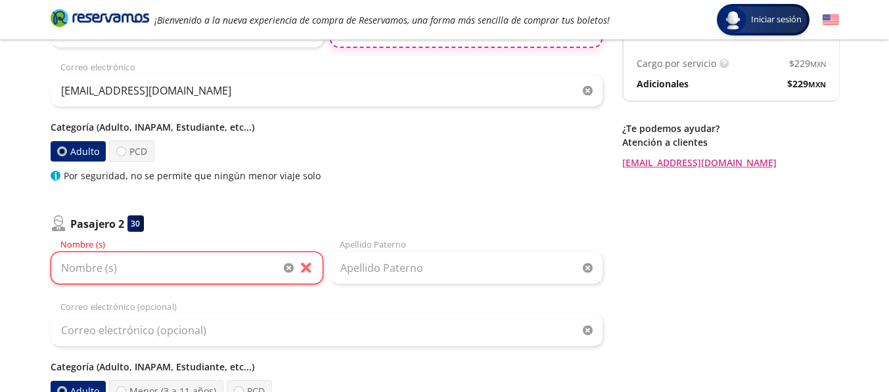
scroll to position [197, 0]
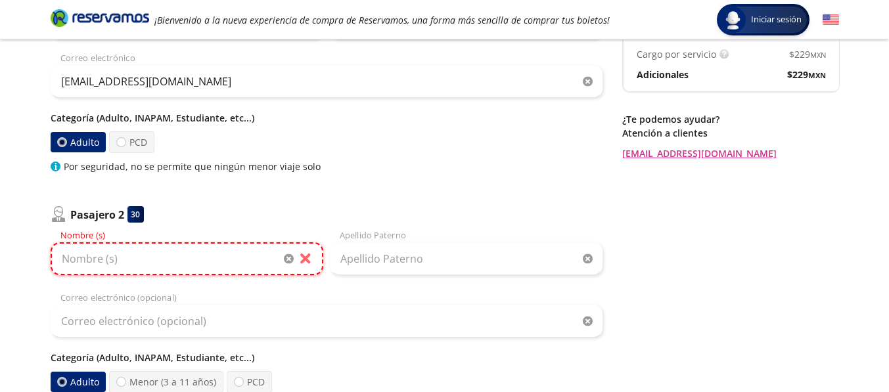
click at [261, 256] on input "Nombre (s)" at bounding box center [187, 259] width 273 height 33
type input "[PERSON_NAME]"
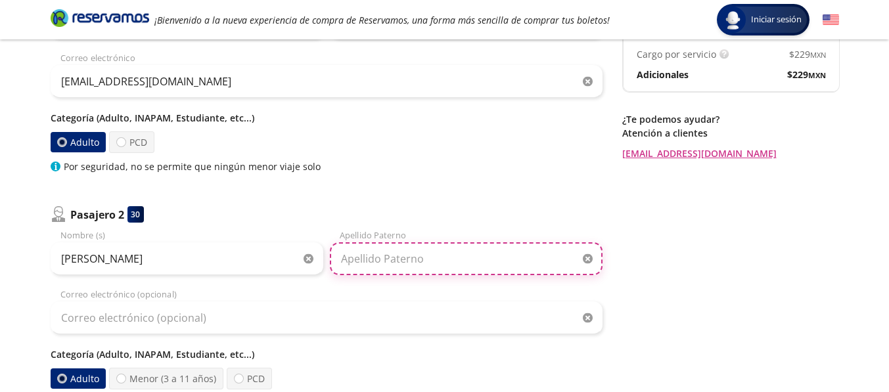
click at [392, 260] on input "Apellido Paterno" at bounding box center [466, 259] width 273 height 33
type input "[PERSON_NAME]"
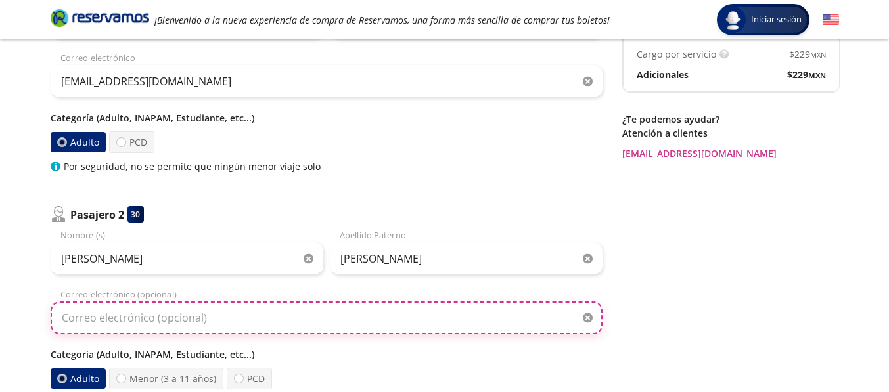
click at [227, 319] on input "Correo electrónico (opcional)" at bounding box center [327, 318] width 552 height 33
type input "[EMAIL_ADDRESS][DOMAIN_NAME]"
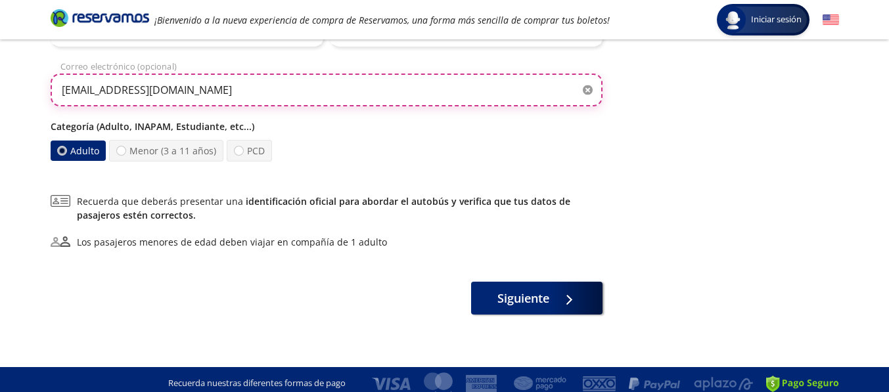
scroll to position [432, 0]
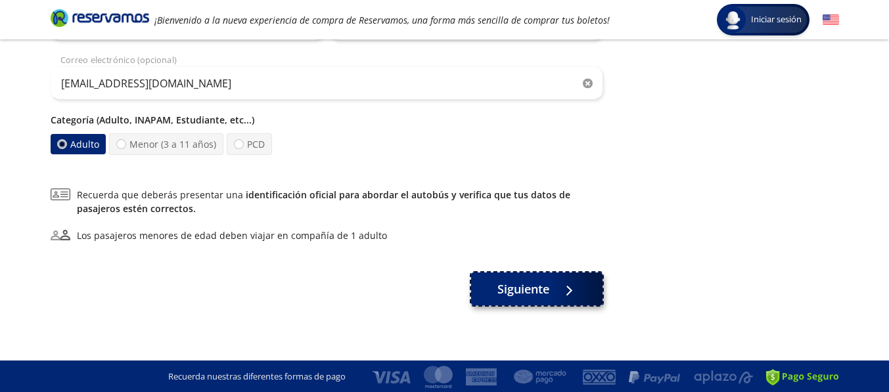
click at [514, 291] on span "Siguiente" at bounding box center [524, 290] width 52 height 18
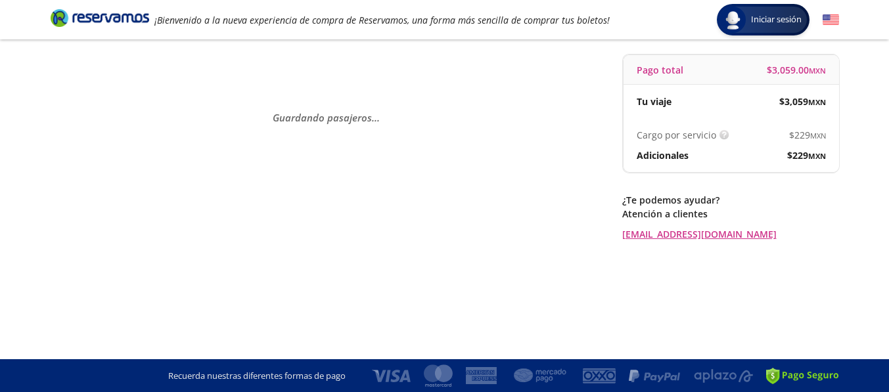
scroll to position [0, 0]
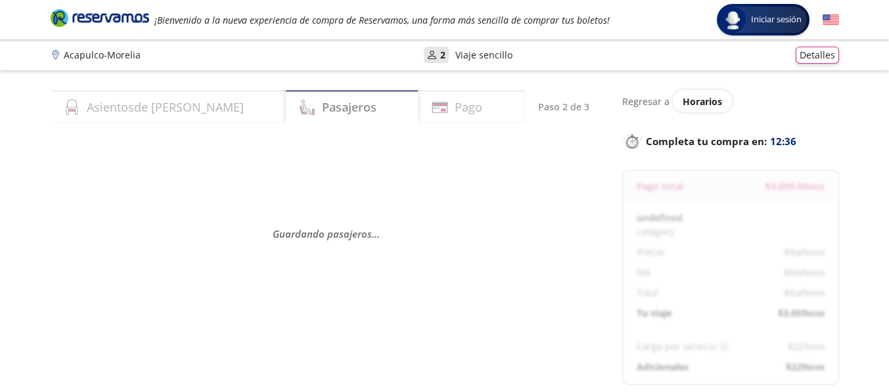
select select "MX"
